Goal: Find specific page/section: Find specific page/section

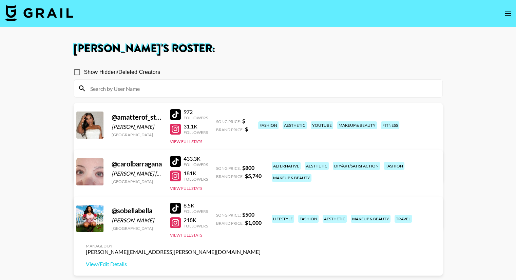
click at [261, 214] on link "View/Edit Details" at bounding box center [173, 217] width 175 height 7
click at [45, 14] on img at bounding box center [39, 13] width 68 height 16
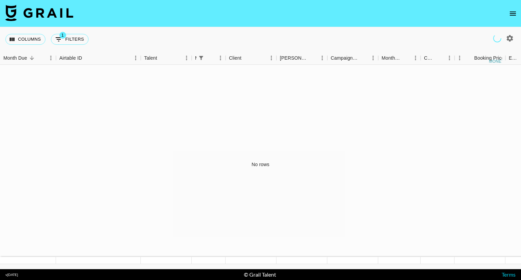
click at [512, 13] on icon "open drawer" at bounding box center [513, 14] width 8 height 8
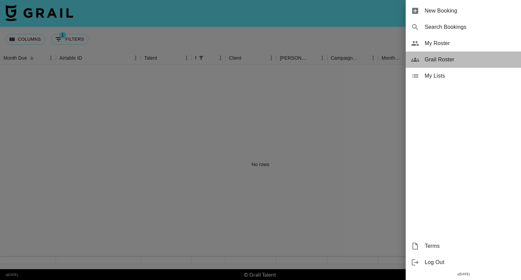
click at [453, 59] on span "Grail Roster" at bounding box center [470, 60] width 91 height 8
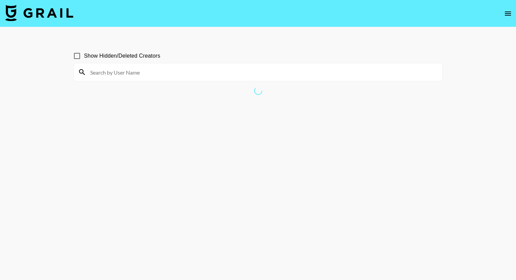
click at [507, 16] on icon "open drawer" at bounding box center [508, 14] width 8 height 8
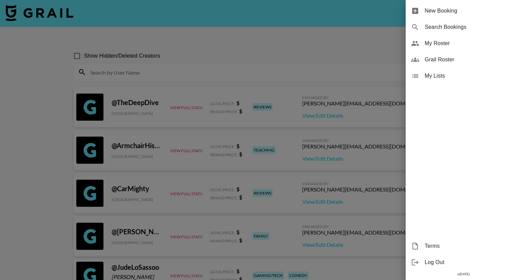
click at [293, 36] on div at bounding box center [260, 140] width 521 height 280
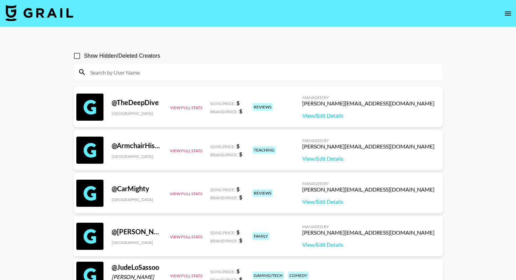
click at [145, 71] on input at bounding box center [262, 72] width 352 height 11
click at [509, 12] on icon "open drawer" at bounding box center [508, 14] width 6 height 4
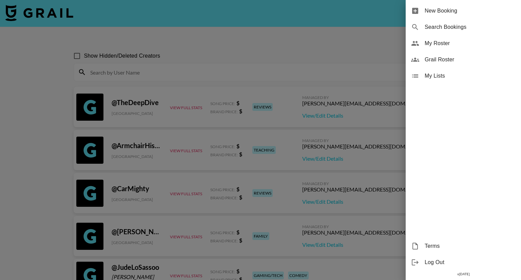
click at [331, 44] on div at bounding box center [260, 140] width 521 height 280
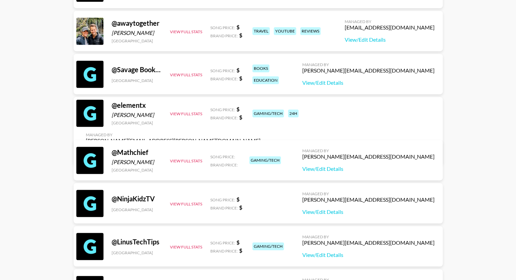
scroll to position [339, 0]
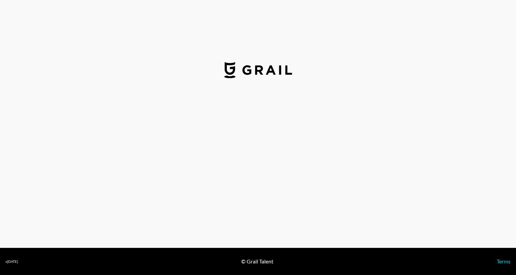
select select "USD"
